Goal: Task Accomplishment & Management: Use online tool/utility

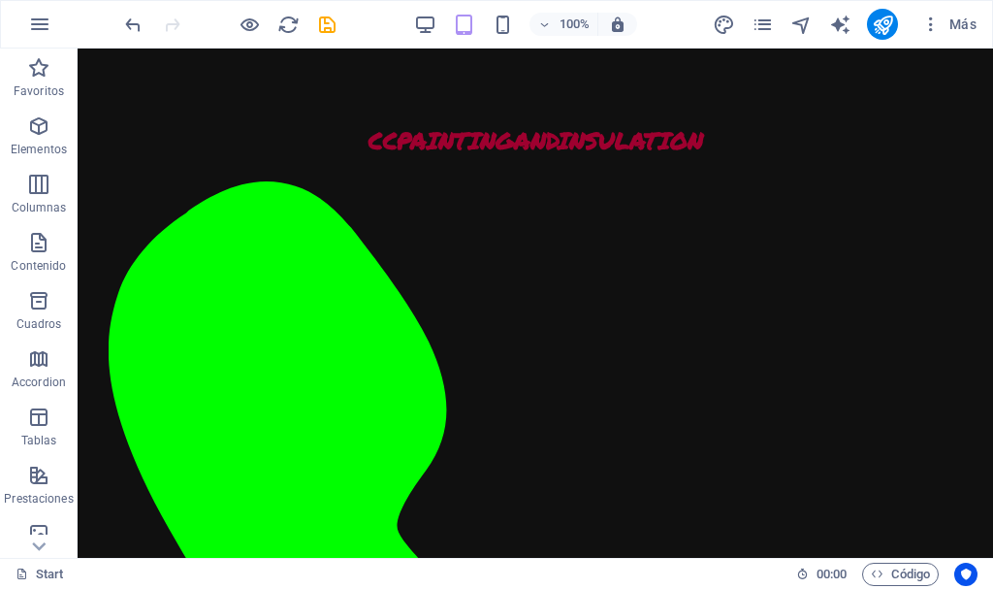
scroll to position [1078, 0]
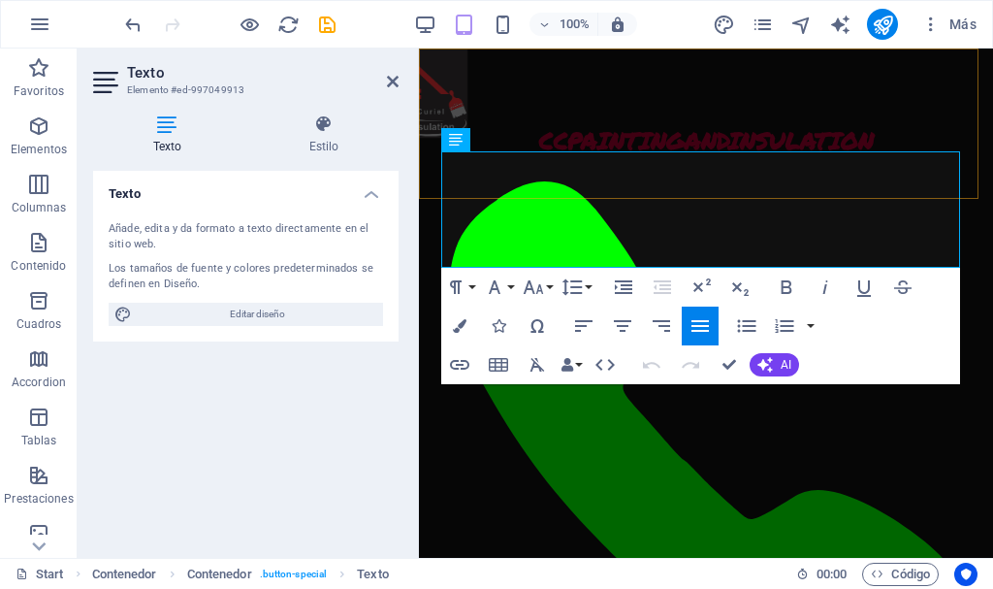
scroll to position [1286, 0]
click at [324, 142] on h4 "Estilo" at bounding box center [323, 134] width 149 height 41
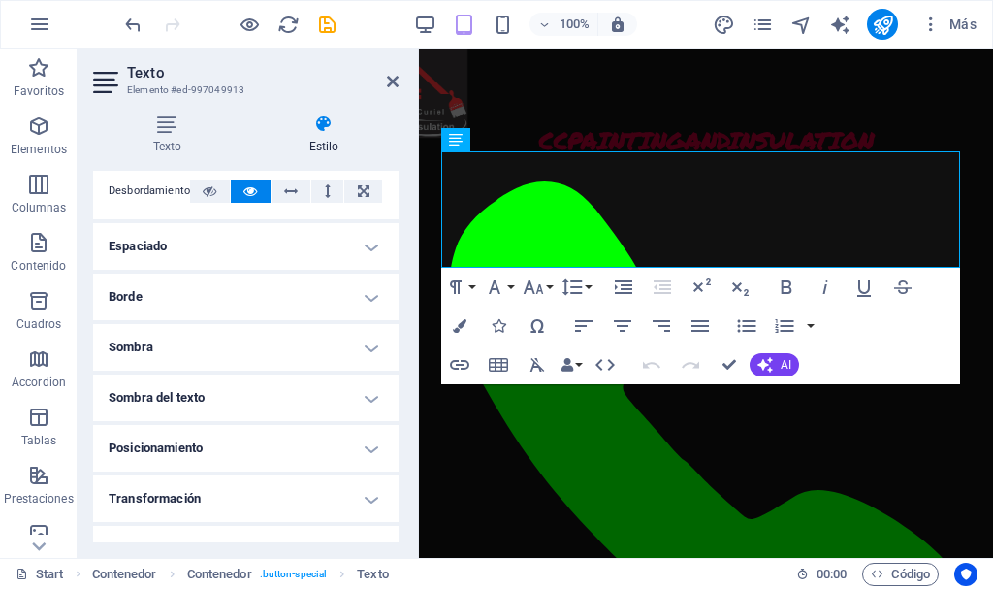
scroll to position [323, 0]
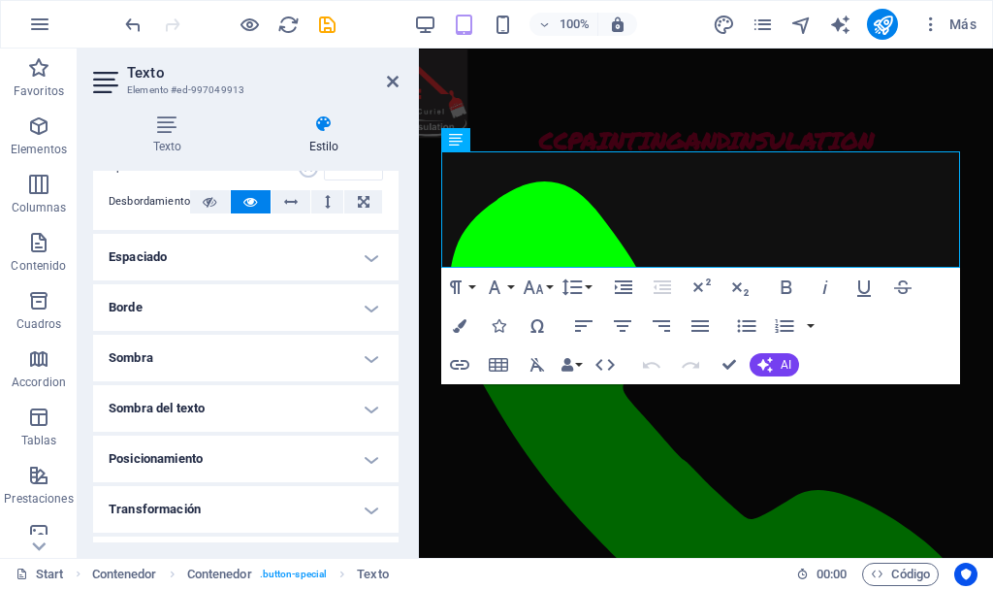
click at [364, 250] on h4 "Espaciado" at bounding box center [246, 257] width 306 height 47
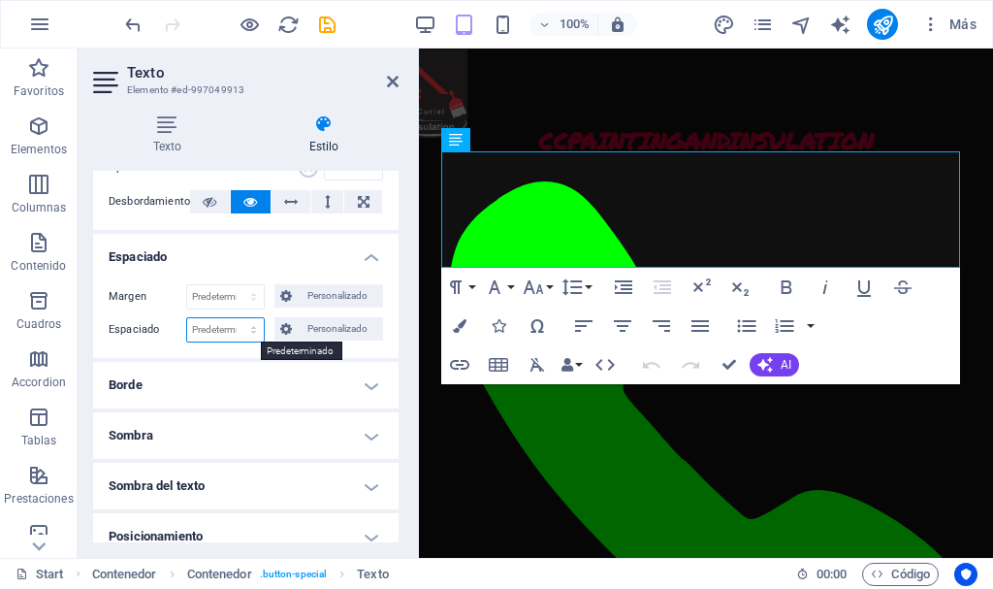
click at [229, 332] on select "Predeterminado px rem % vh vw Personalizado" at bounding box center [225, 329] width 77 height 23
select select "px"
click at [234, 318] on select "Predeterminado px rem % vh vw Personalizado" at bounding box center [225, 329] width 77 height 23
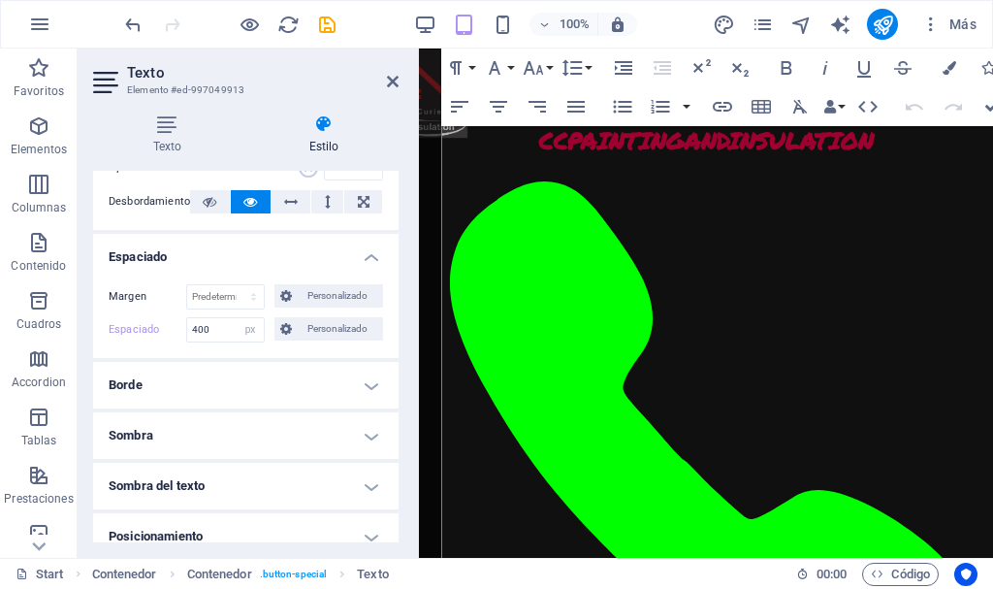
scroll to position [1713, 0]
drag, startPoint x: 227, startPoint y: 328, endPoint x: 144, endPoint y: 325, distance: 83.5
click at [144, 325] on div "Espaciado 400 Predeterminado px rem % vh vw Personalizado Personalizado" at bounding box center [246, 329] width 274 height 25
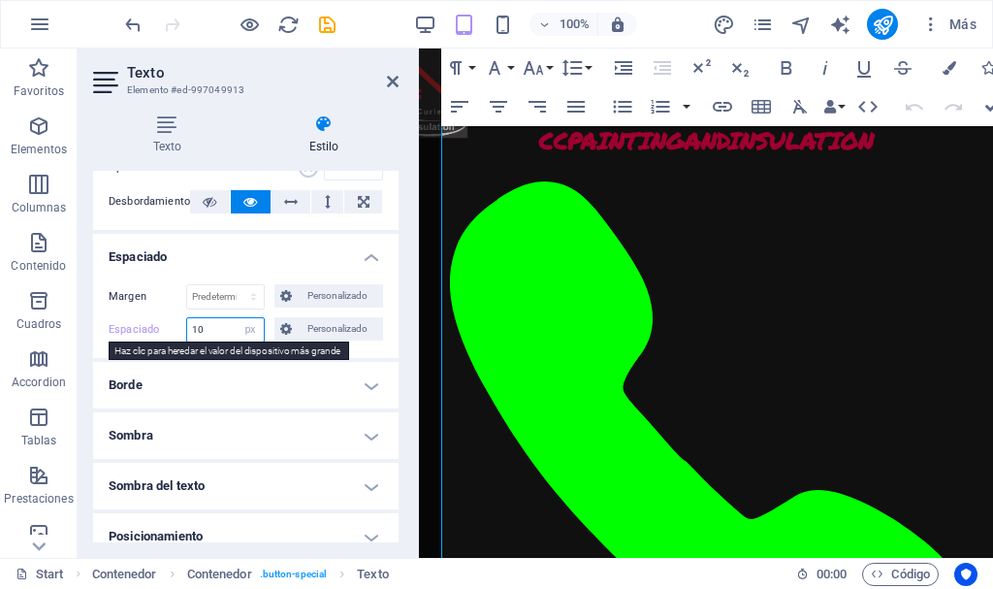
type input "10"
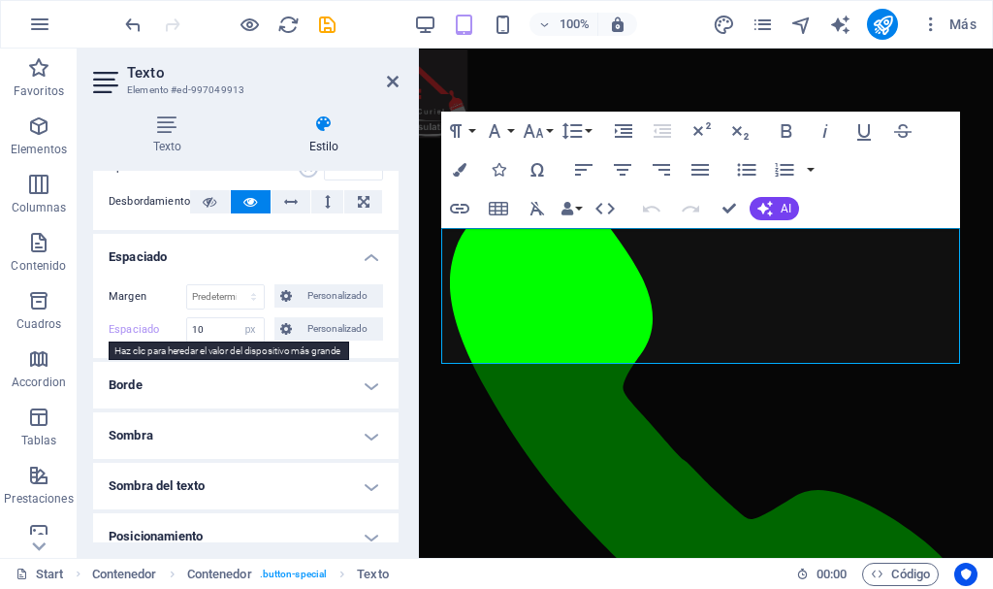
scroll to position [1209, 0]
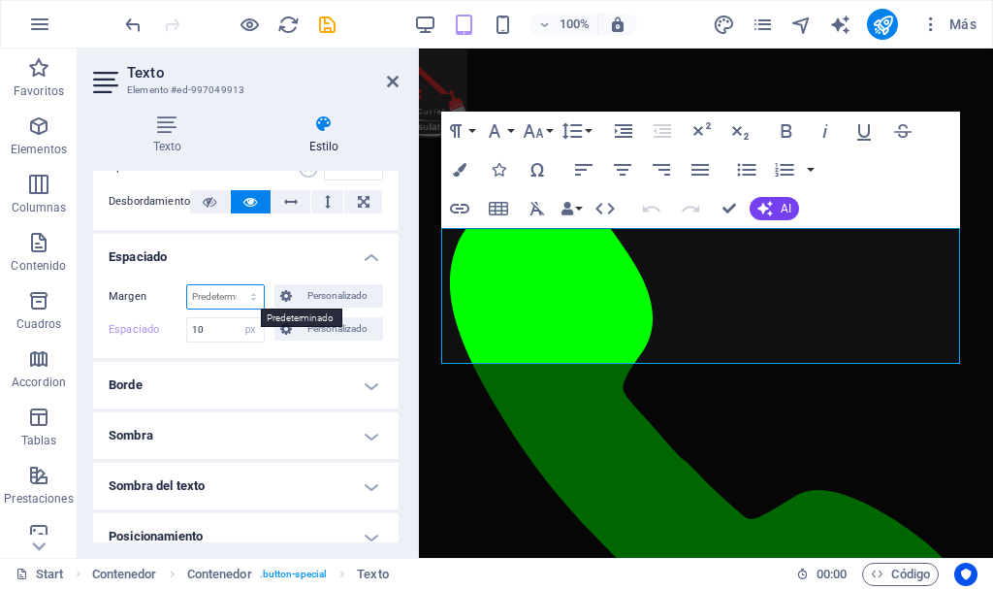
click at [248, 302] on select "Predeterminado automático px % rem vw vh Personalizado" at bounding box center [225, 296] width 77 height 23
select select "px"
click at [234, 285] on select "Predeterminado automático px % rem vw vh Personalizado" at bounding box center [225, 296] width 77 height 23
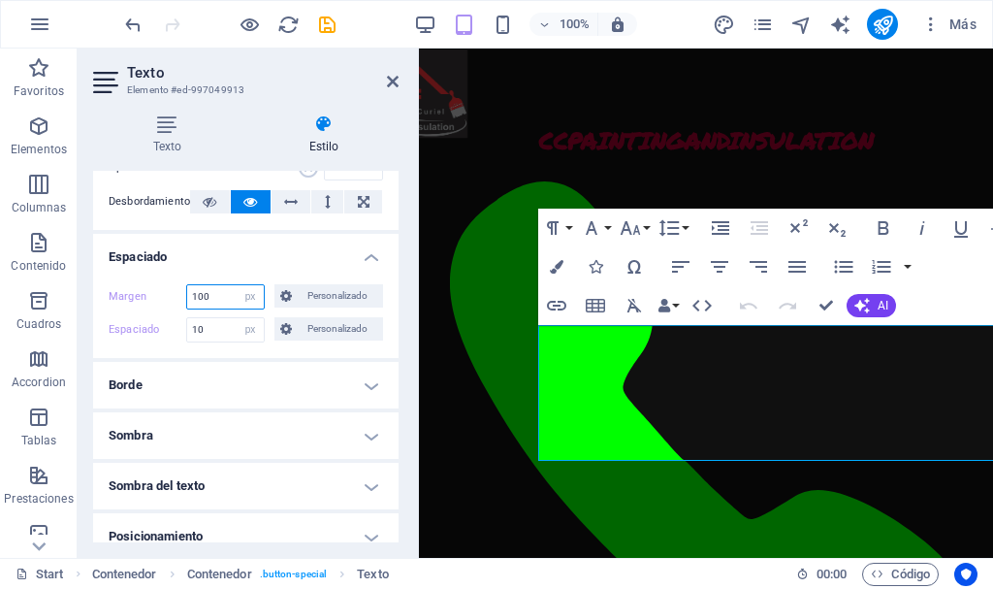
drag, startPoint x: 210, startPoint y: 300, endPoint x: 168, endPoint y: 301, distance: 42.7
click at [168, 301] on div "Margen 100 Predeterminado automático px % rem vw vh Personalizado Personalizado" at bounding box center [246, 296] width 274 height 25
type input "20"
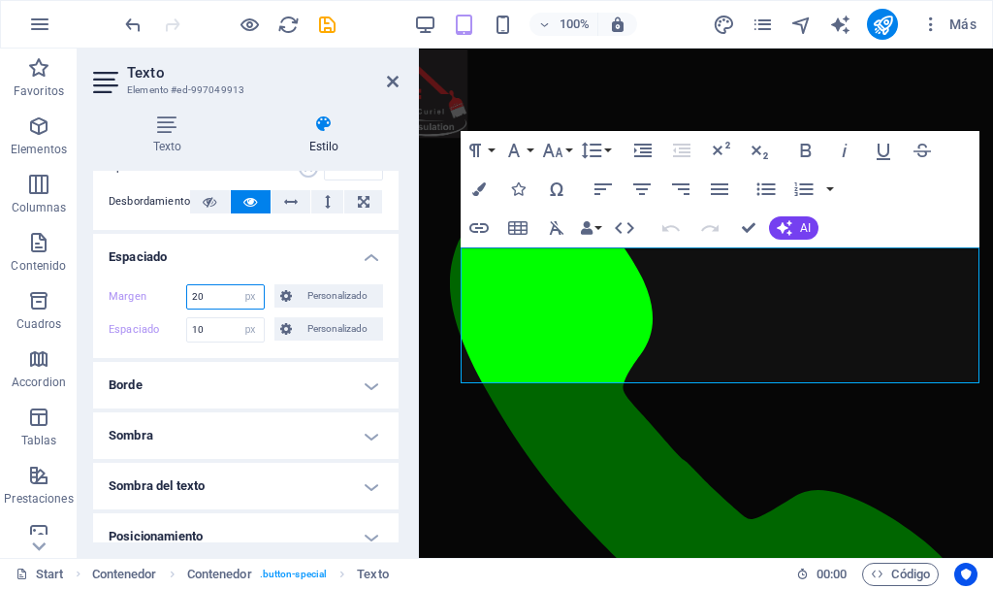
drag, startPoint x: 215, startPoint y: 297, endPoint x: 155, endPoint y: 297, distance: 60.1
click at [155, 297] on div "Margen 20 Predeterminado automático px % rem vw vh Personalizado Personalizado" at bounding box center [246, 296] width 274 height 25
type input "-10"
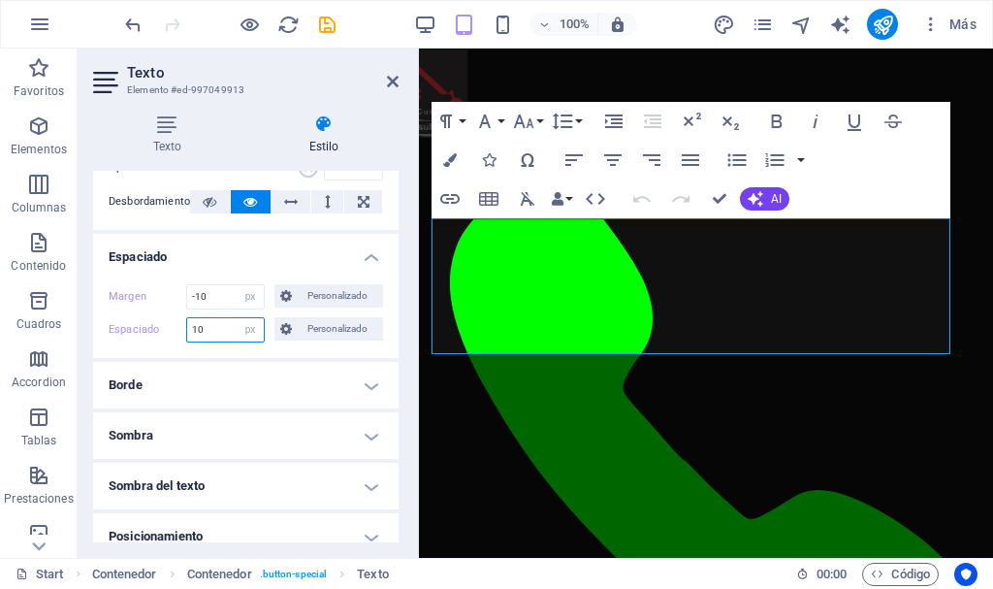
drag, startPoint x: 210, startPoint y: 334, endPoint x: 151, endPoint y: 333, distance: 59.2
click at [151, 333] on div "Espaciado 10 Predeterminado px rem % vh vw Personalizado Personalizado" at bounding box center [246, 329] width 274 height 25
click at [237, 333] on select "Predeterminado px rem % vh vw Personalizado" at bounding box center [250, 329] width 27 height 23
select select "default"
click at [237, 318] on select "Predeterminado px rem % vh vw Personalizado" at bounding box center [250, 329] width 27 height 23
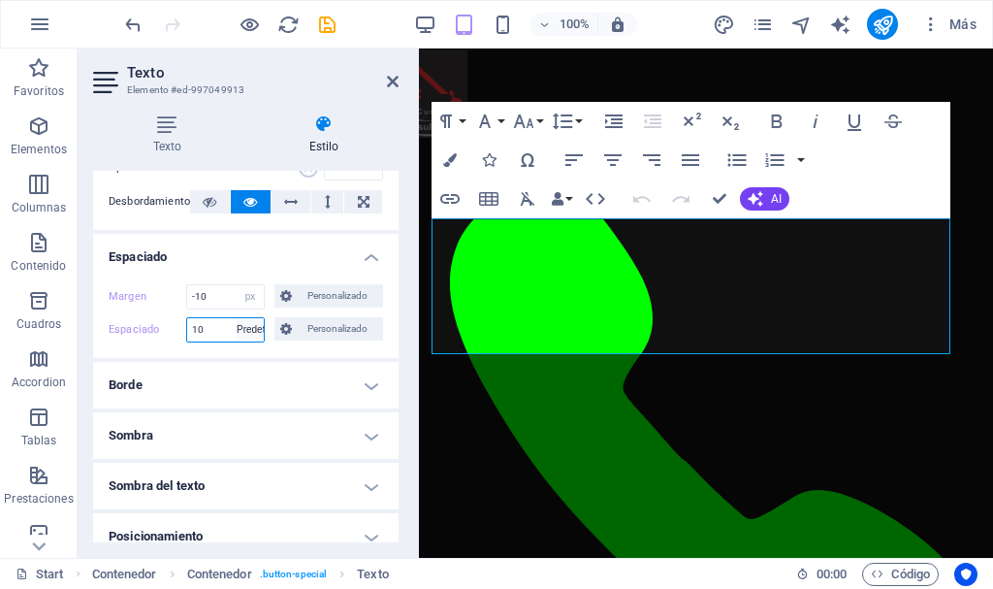
select select "DISABLED_OPTION_VALUE"
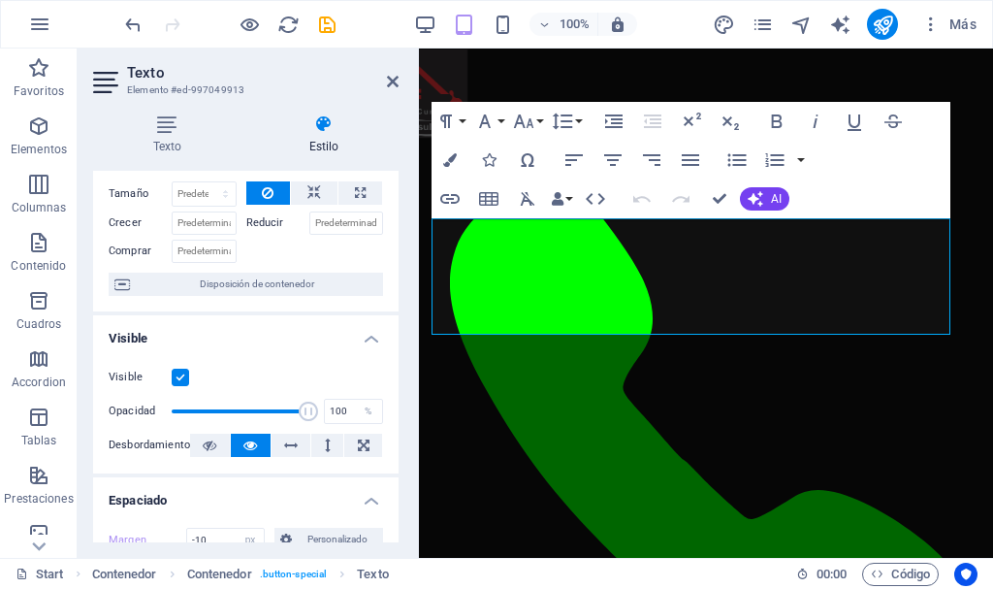
scroll to position [0, 0]
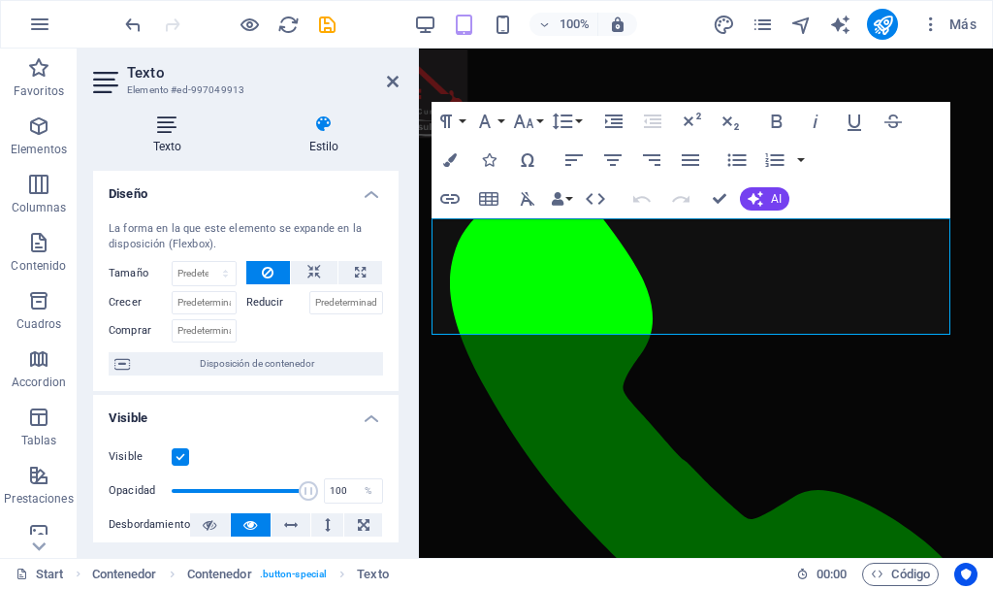
click at [161, 137] on h4 "Texto" at bounding box center [171, 134] width 156 height 41
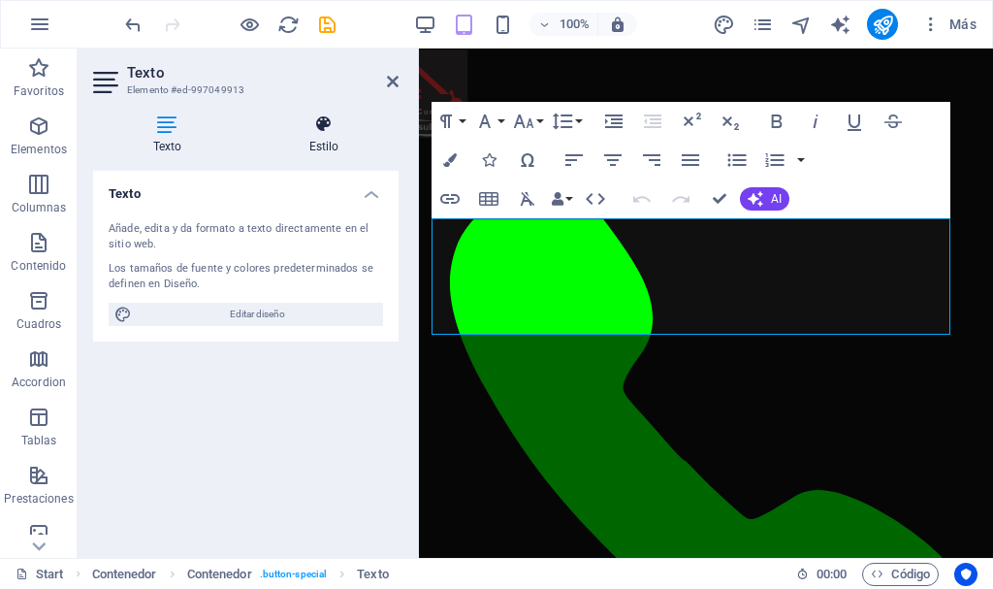
click at [321, 136] on h4 "Estilo" at bounding box center [323, 134] width 149 height 41
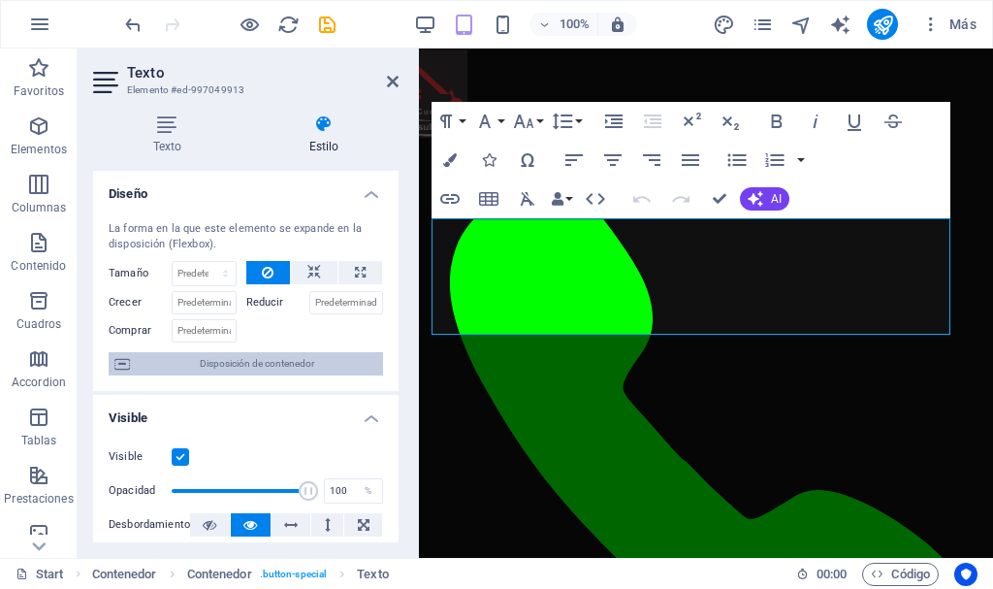
click at [333, 361] on span "Disposición de contenedor" at bounding box center [257, 363] width 242 height 23
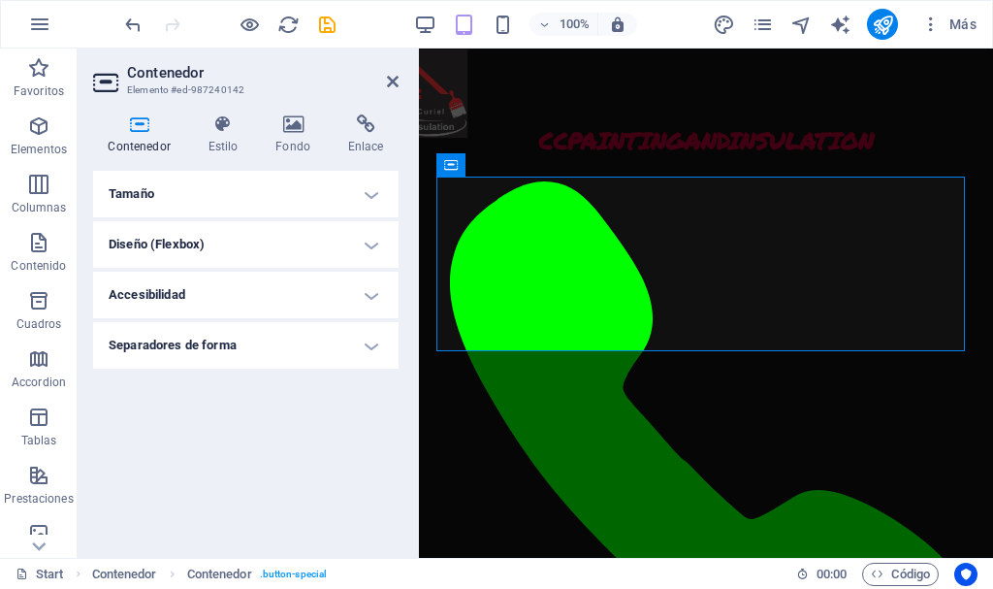
click at [249, 190] on h4 "Tamaño" at bounding box center [246, 194] width 306 height 47
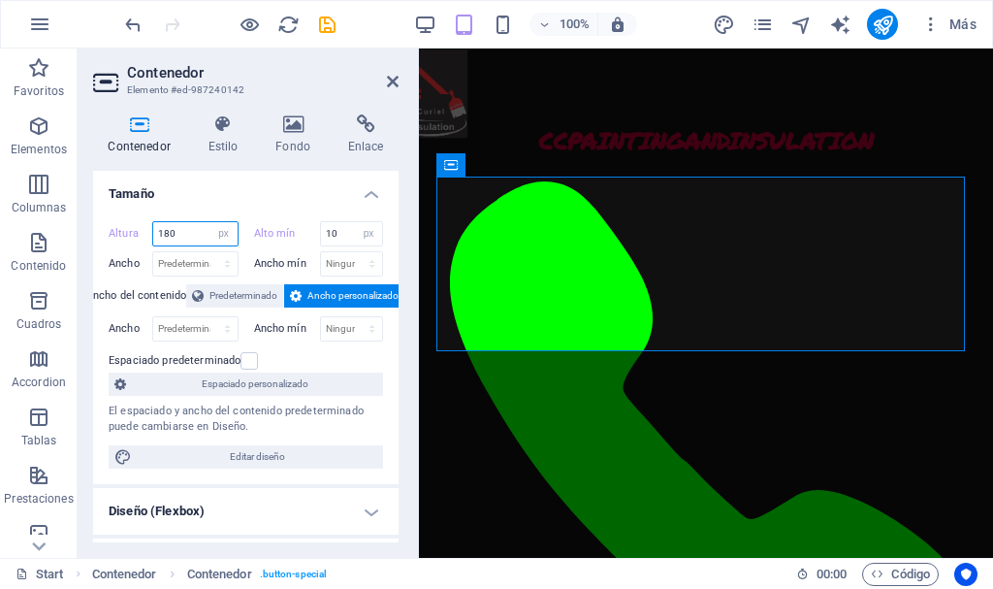
click at [182, 237] on input "180" at bounding box center [195, 233] width 84 height 23
drag, startPoint x: 182, startPoint y: 237, endPoint x: 113, endPoint y: 238, distance: 68.9
click at [113, 238] on div "Altura 180 Predeterminado px rem % vh vw" at bounding box center [174, 233] width 130 height 25
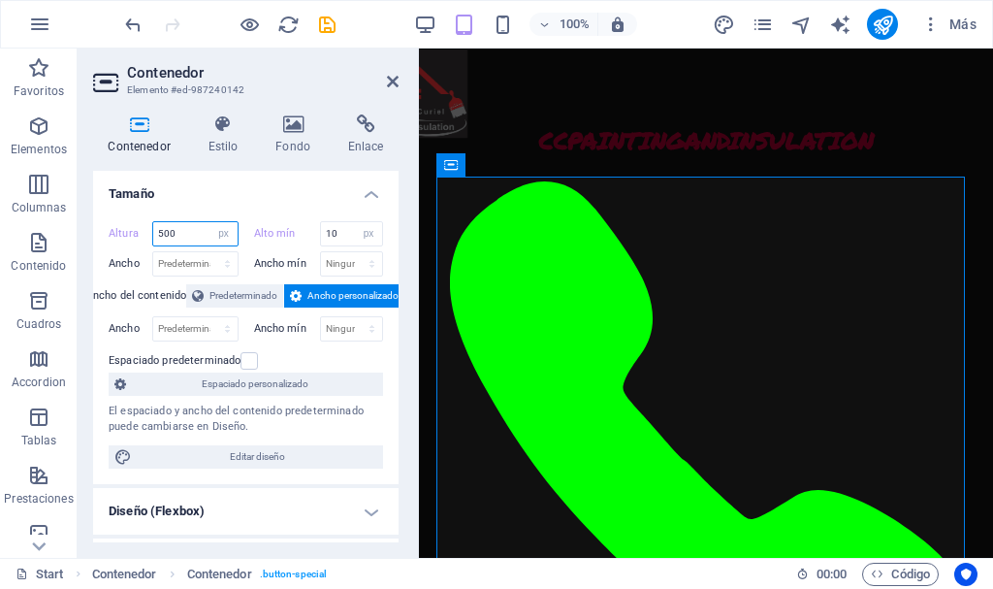
drag, startPoint x: 194, startPoint y: 234, endPoint x: 101, endPoint y: 243, distance: 93.6
click at [101, 243] on div "Altura 500 Predeterminado px rem % vh vw Alto mín 10 Ninguno px rem % vh vw Anc…" at bounding box center [246, 345] width 306 height 278
type input "250"
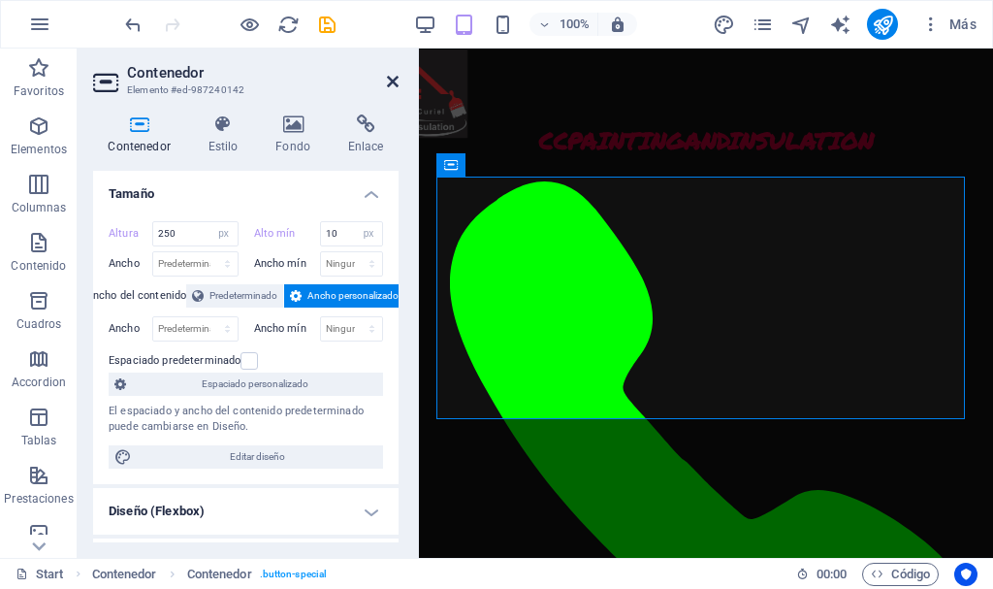
click at [394, 76] on icon at bounding box center [393, 82] width 12 height 16
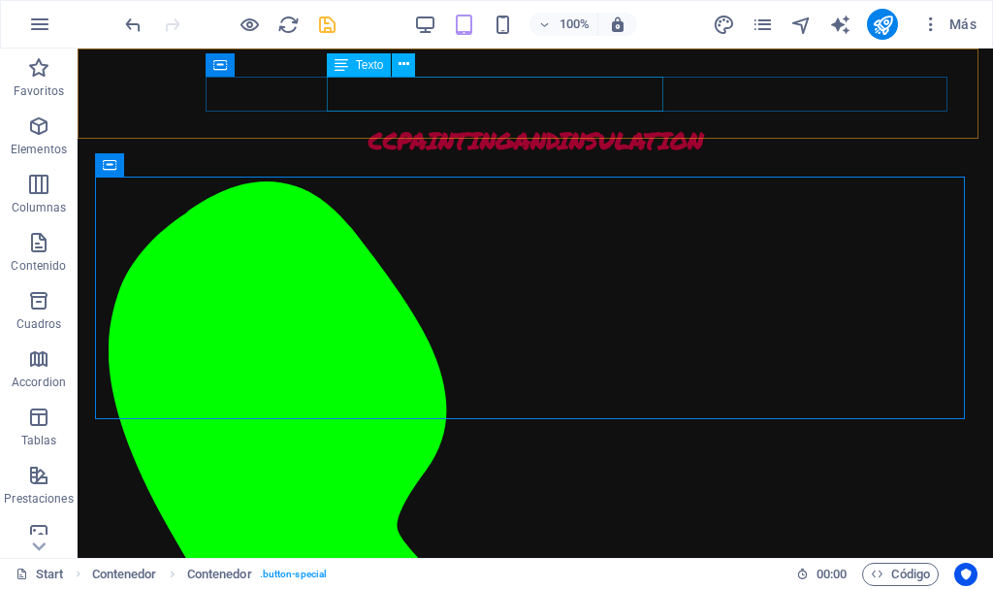
scroll to position [1001, 0]
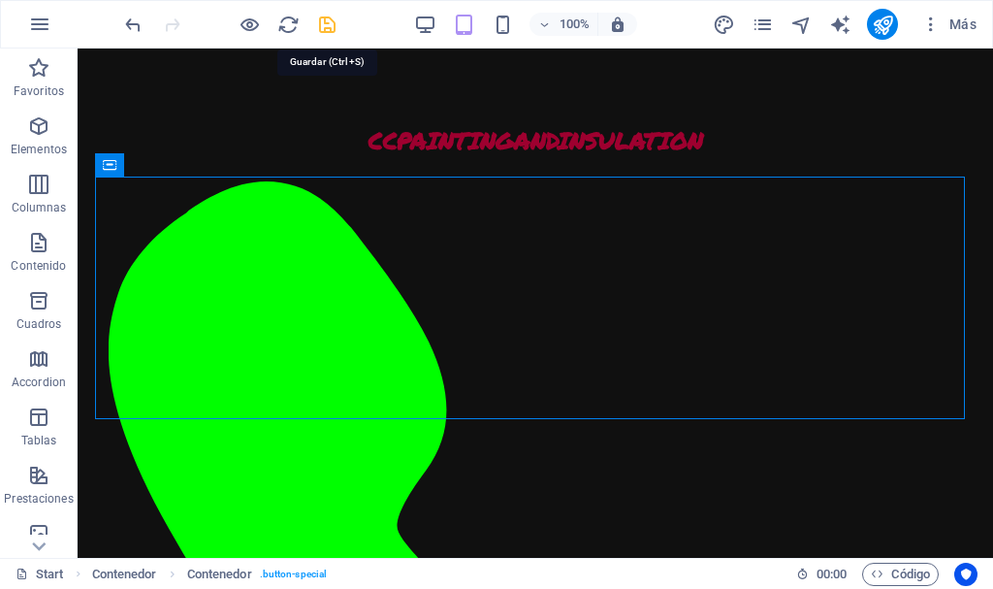
click at [327, 24] on icon "save" at bounding box center [327, 25] width 22 height 22
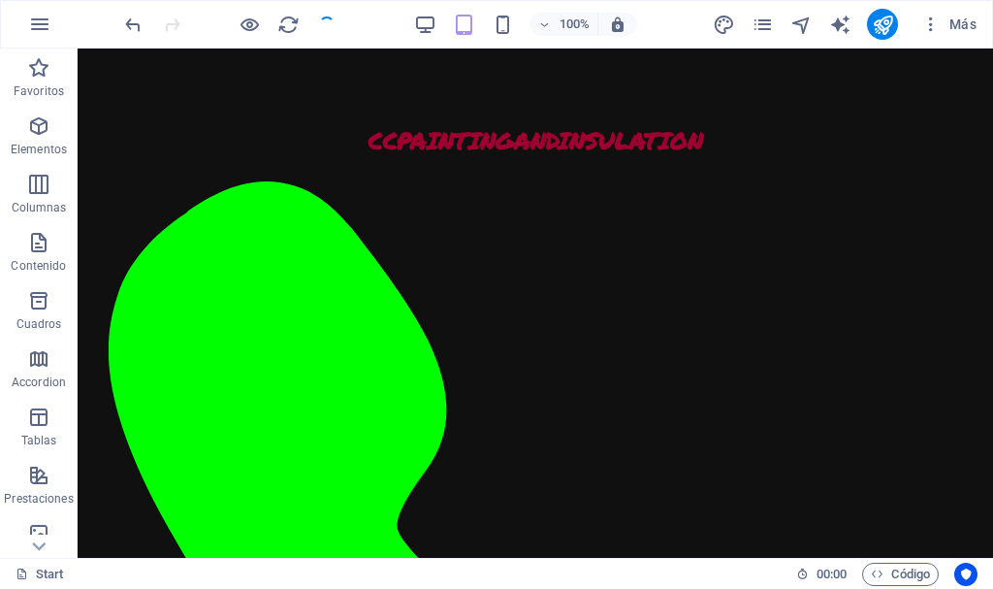
checkbox input "false"
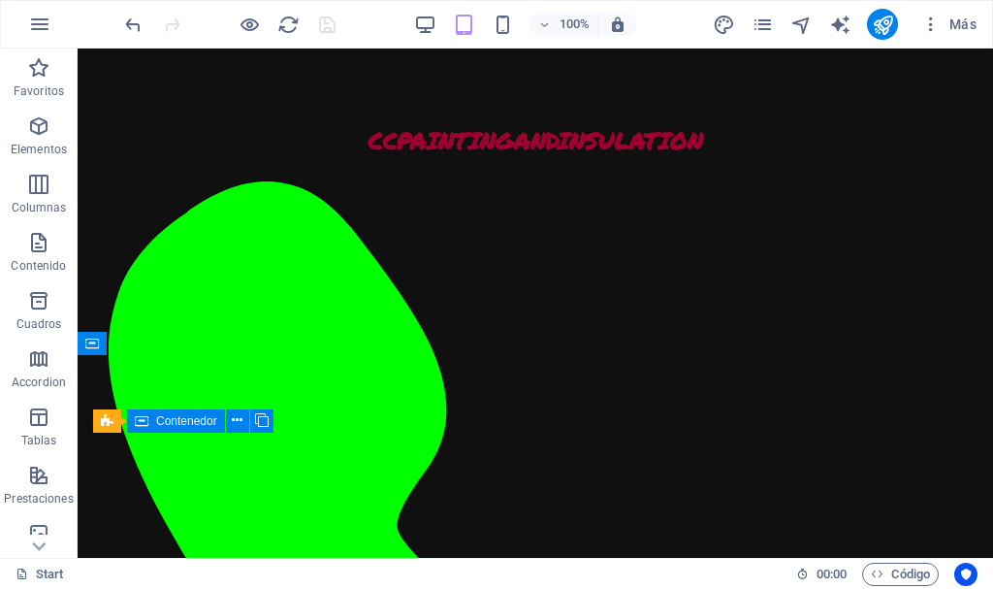
scroll to position [6596, 0]
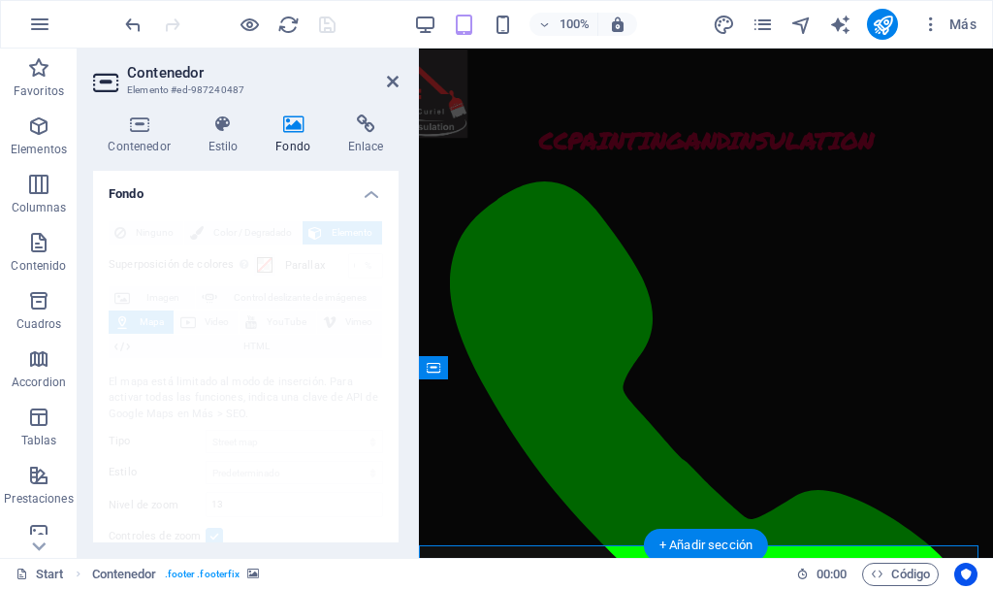
scroll to position [6365, 0]
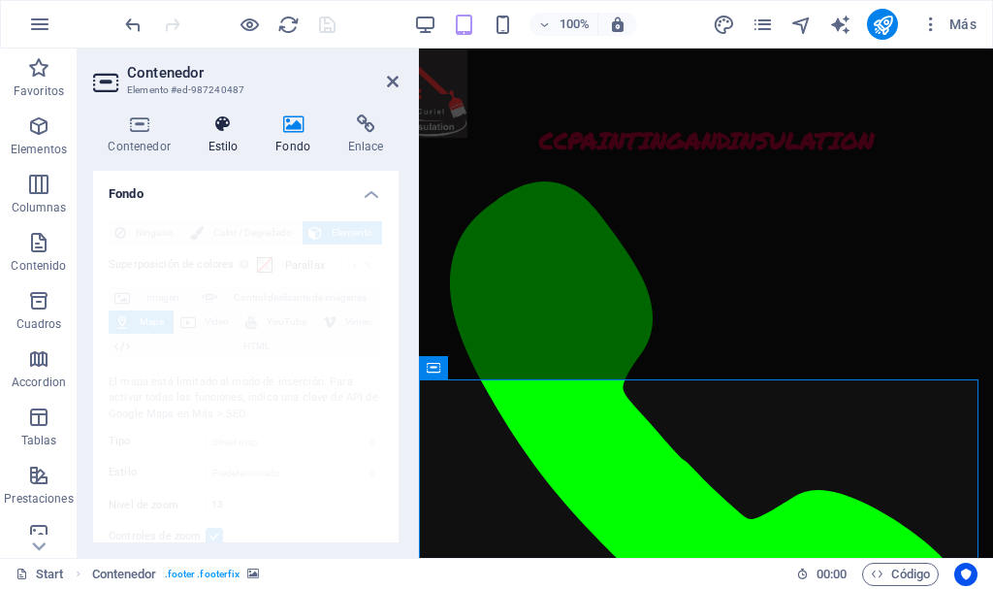
click at [222, 133] on icon at bounding box center [223, 123] width 60 height 19
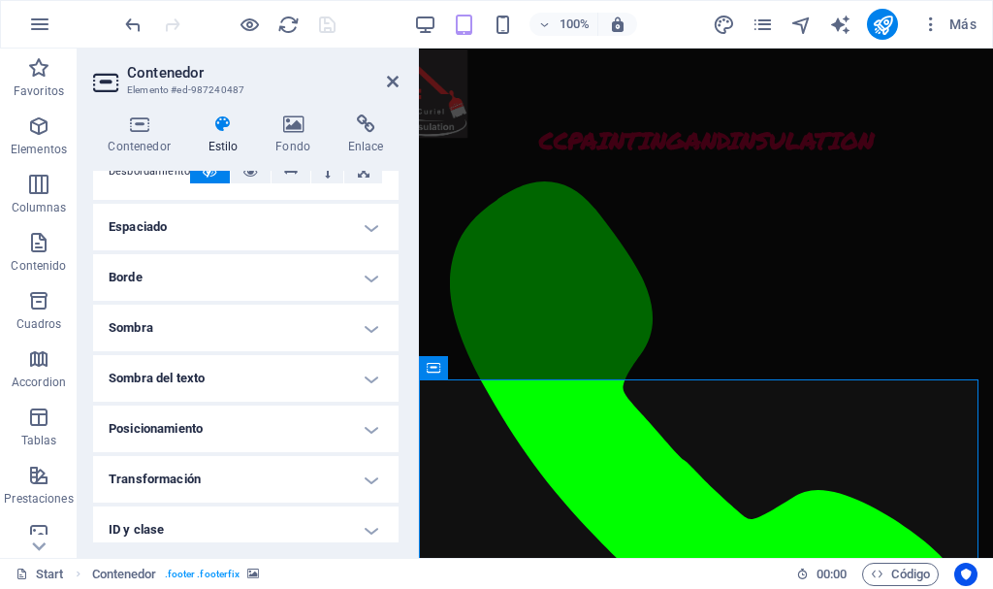
scroll to position [0, 0]
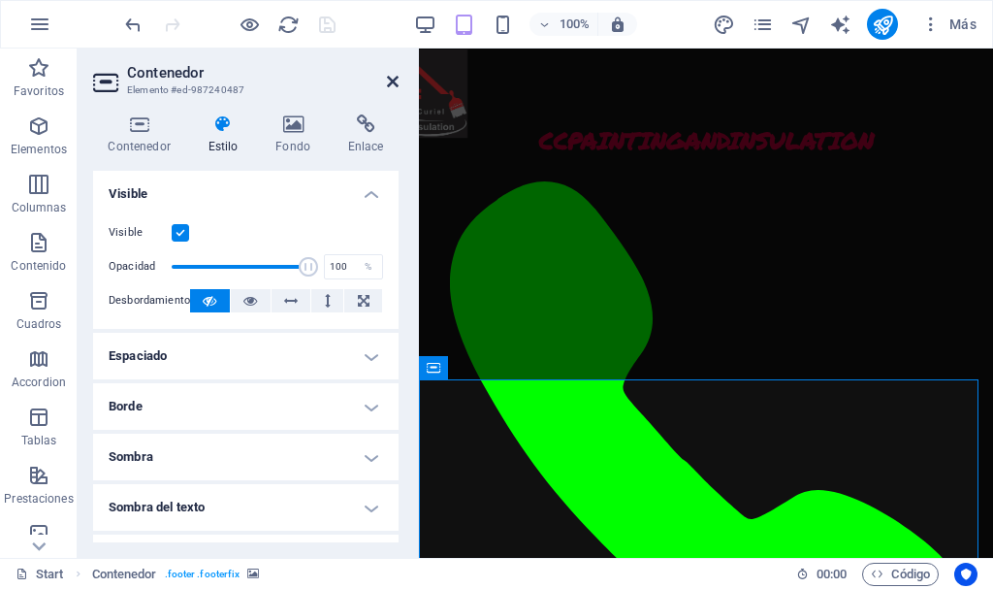
click at [395, 82] on icon at bounding box center [393, 82] width 12 height 16
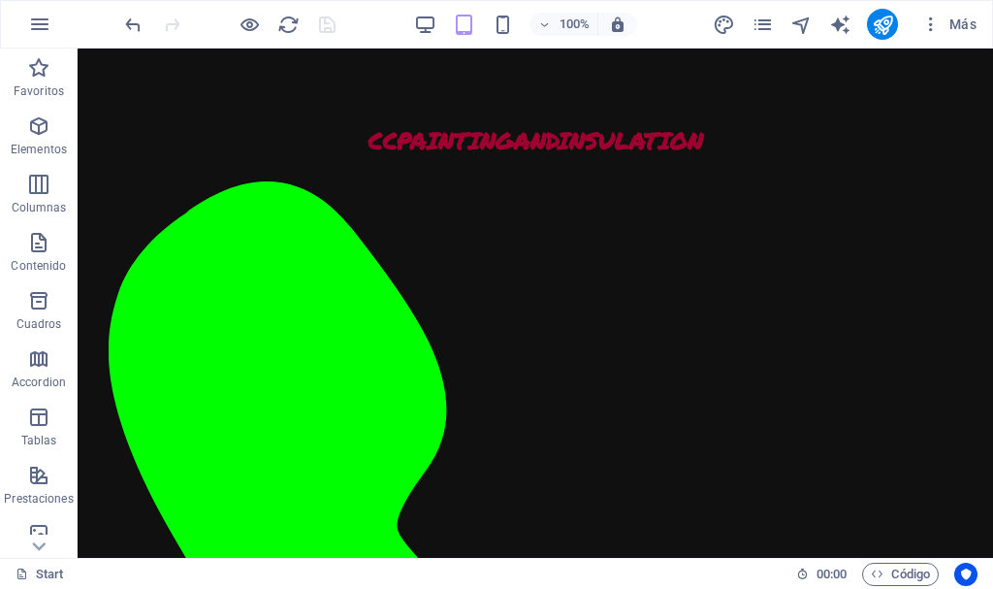
drag, startPoint x: 985, startPoint y: 476, endPoint x: 1070, endPoint y: 86, distance: 398.9
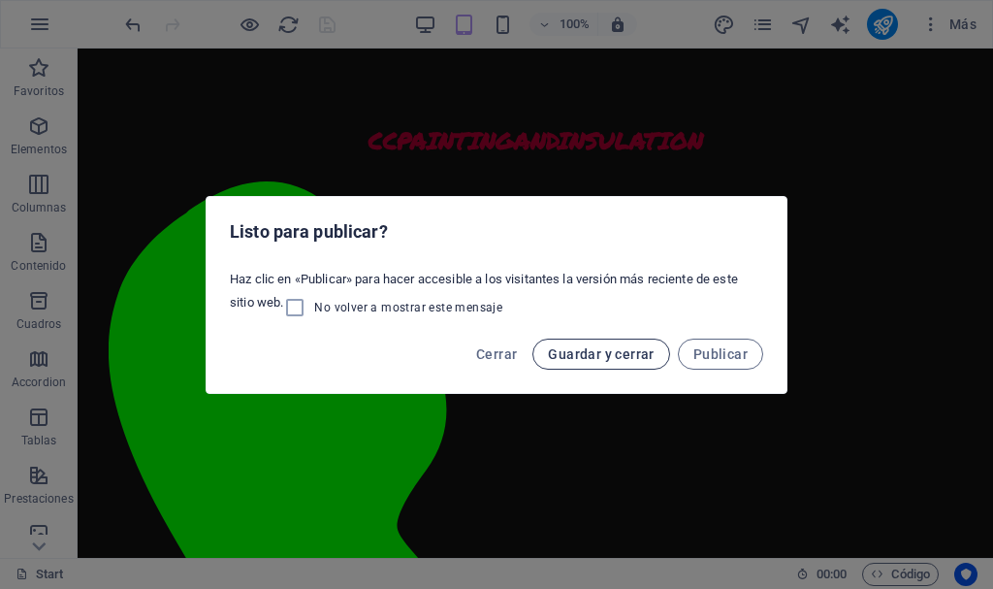
click at [596, 353] on span "Guardar y cerrar" at bounding box center [601, 354] width 106 height 16
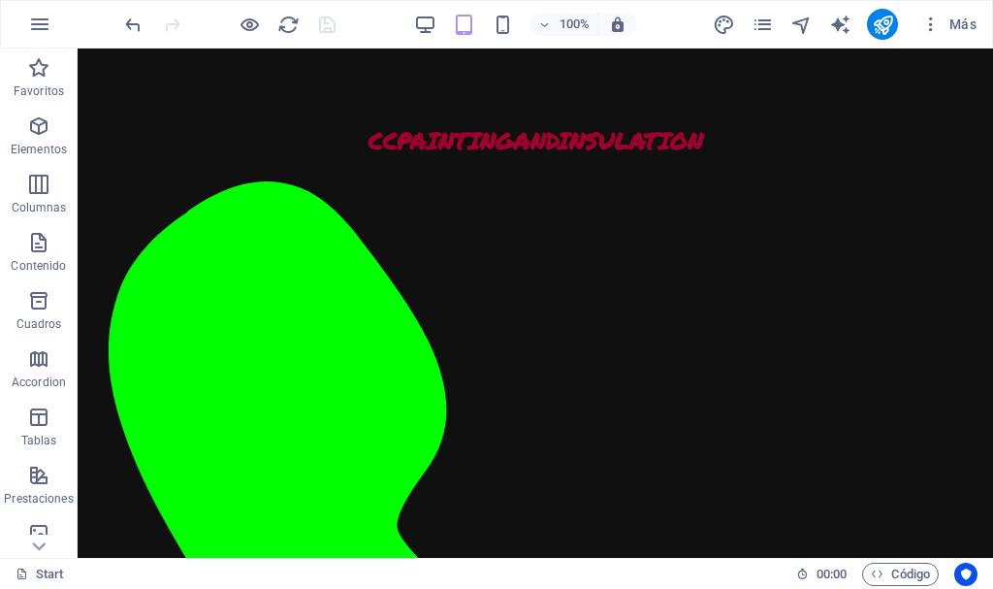
scroll to position [7122, 0]
